Goal: Find specific page/section: Find specific page/section

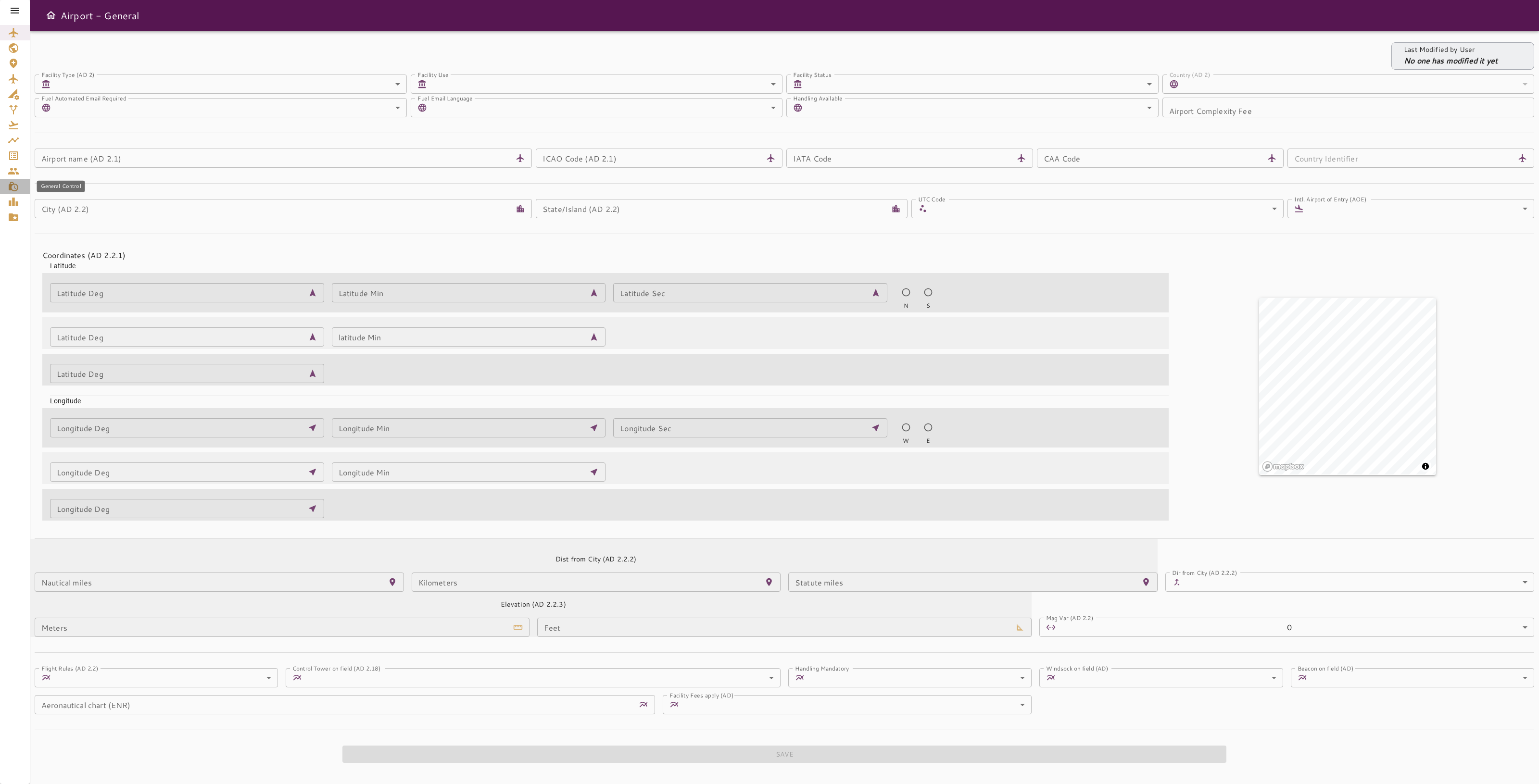
click at [13, 187] on icon "General Control" at bounding box center [13, 187] width 12 height 12
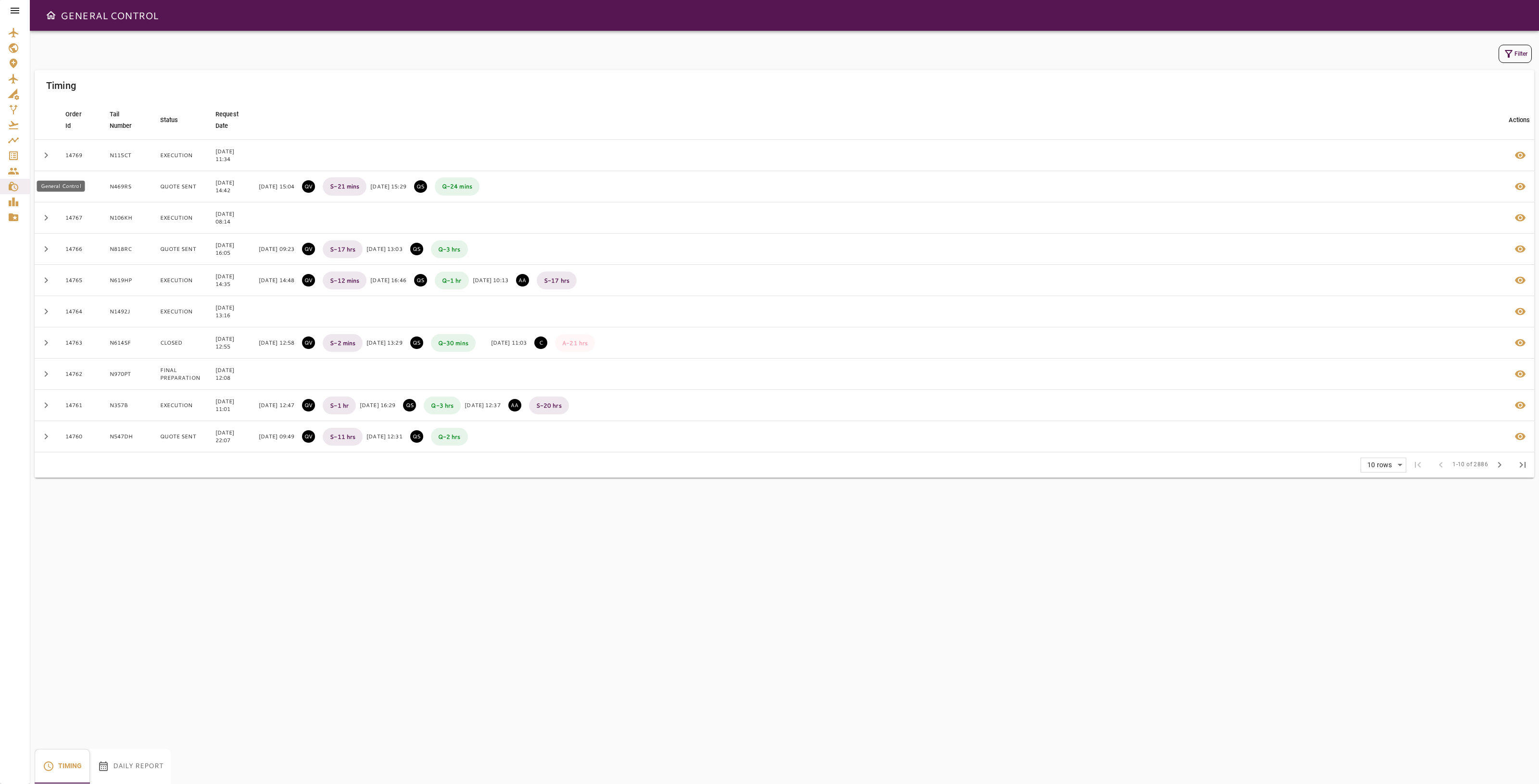
click at [16, 187] on icon "General Control" at bounding box center [13, 187] width 12 height 12
click at [17, 202] on icon "Reports" at bounding box center [13, 201] width 9 height 8
click at [148, 765] on button "Daily Report" at bounding box center [130, 766] width 81 height 35
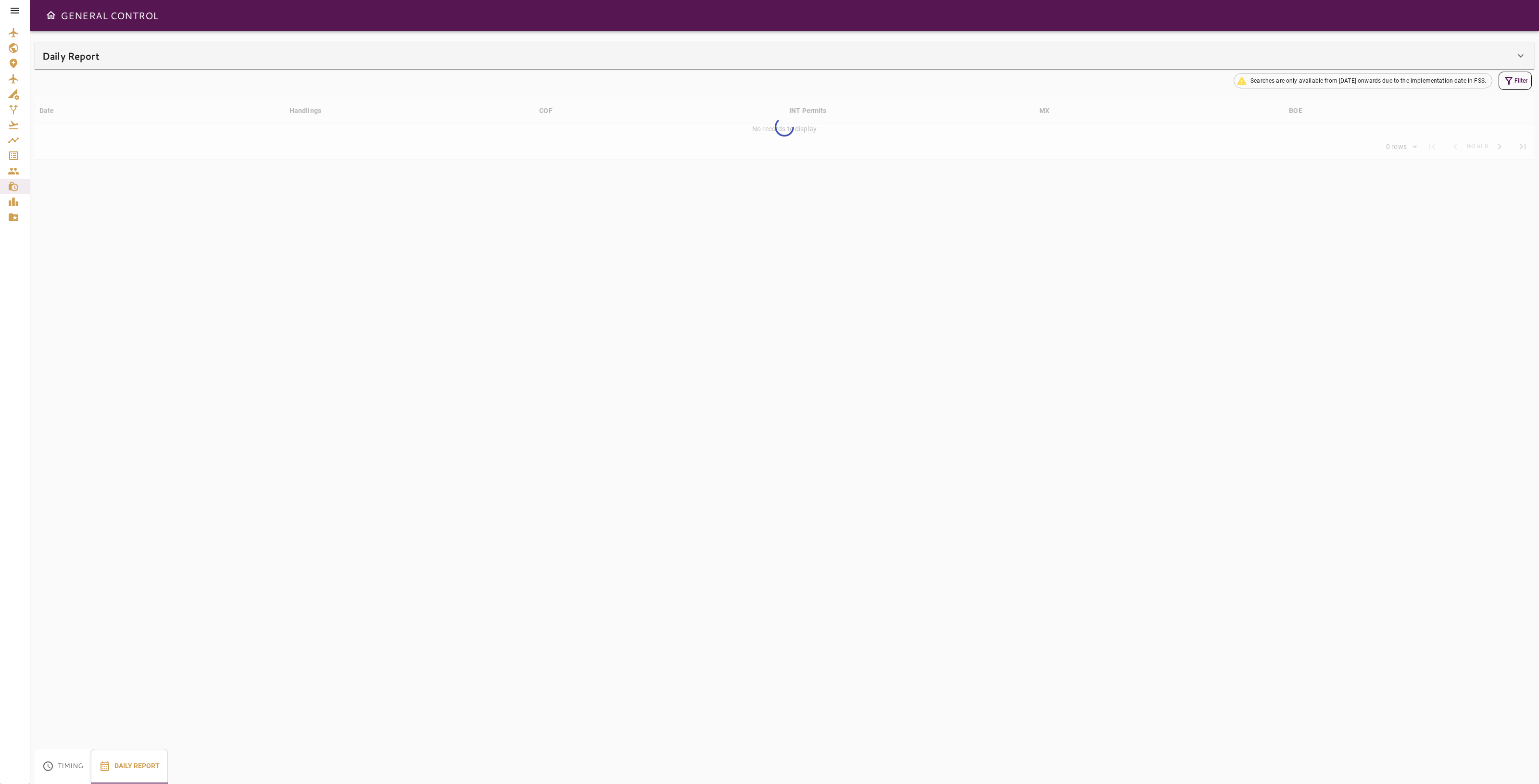
type input "**"
click at [1517, 58] on icon at bounding box center [1520, 56] width 12 height 12
